Goal: Task Accomplishment & Management: Manage account settings

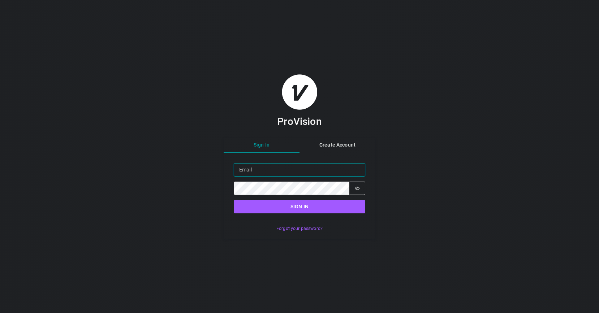
click at [340, 167] on input "Email" at bounding box center [300, 169] width 132 height 13
click at [234, 200] on button "Sign in" at bounding box center [300, 206] width 132 height 13
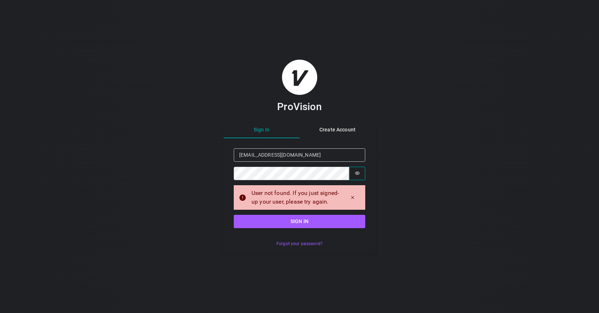
click at [357, 172] on icon "Show password" at bounding box center [357, 173] width 5 height 3
drag, startPoint x: 254, startPoint y: 157, endPoint x: 217, endPoint y: 156, distance: 36.5
click at [217, 156] on div "ProVision Sign In Create Account Sign in Email [EMAIL_ADDRESS][DOMAIN_NAME] Pas…" at bounding box center [299, 156] width 599 height 313
type input "[PERSON_NAME][EMAIL_ADDRESS][DOMAIN_NAME]"
click at [234, 215] on button "Sign in" at bounding box center [300, 221] width 132 height 13
